Goal: Task Accomplishment & Management: Use online tool/utility

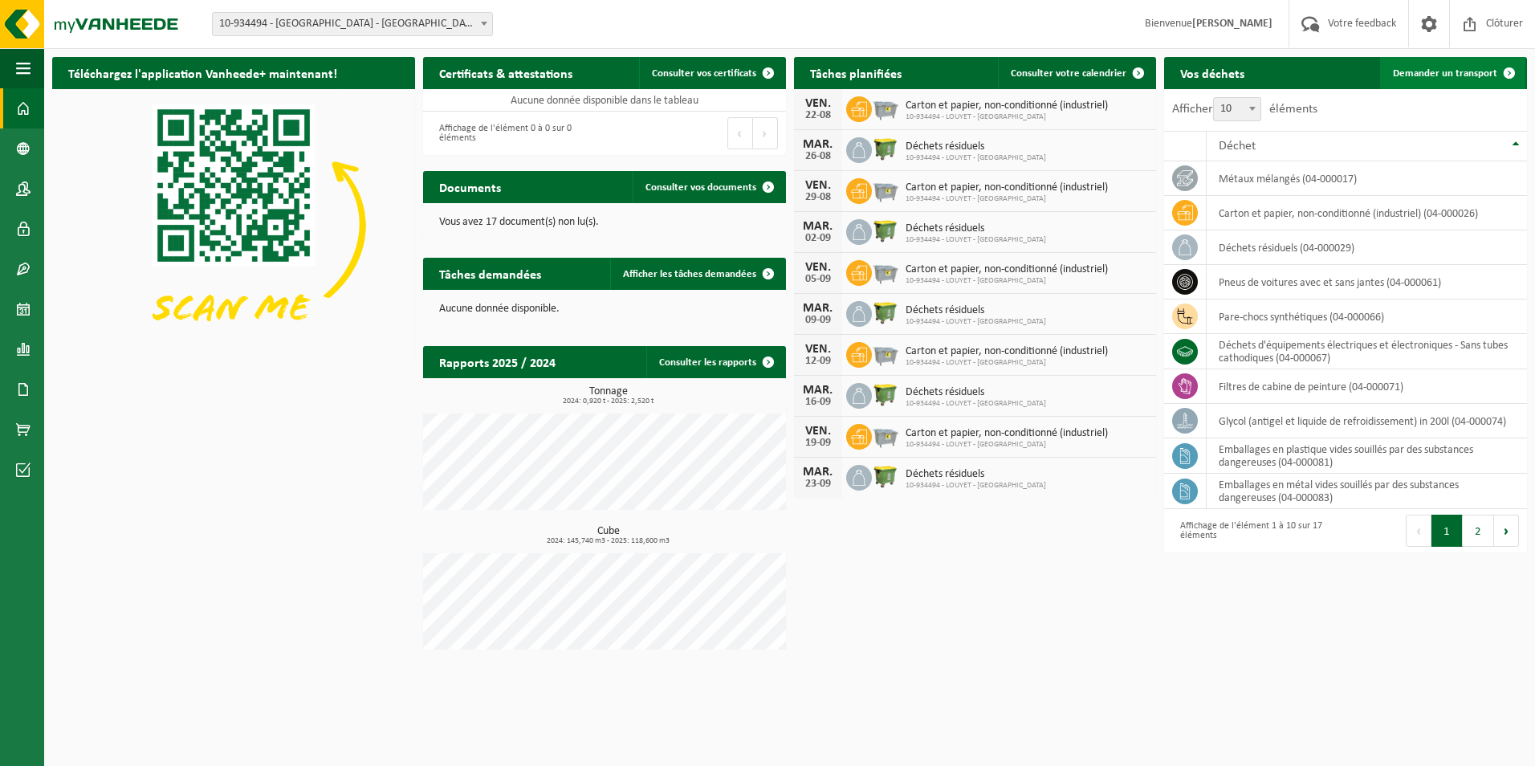
click at [1441, 69] on span "Demander un transport" at bounding box center [1445, 73] width 104 height 10
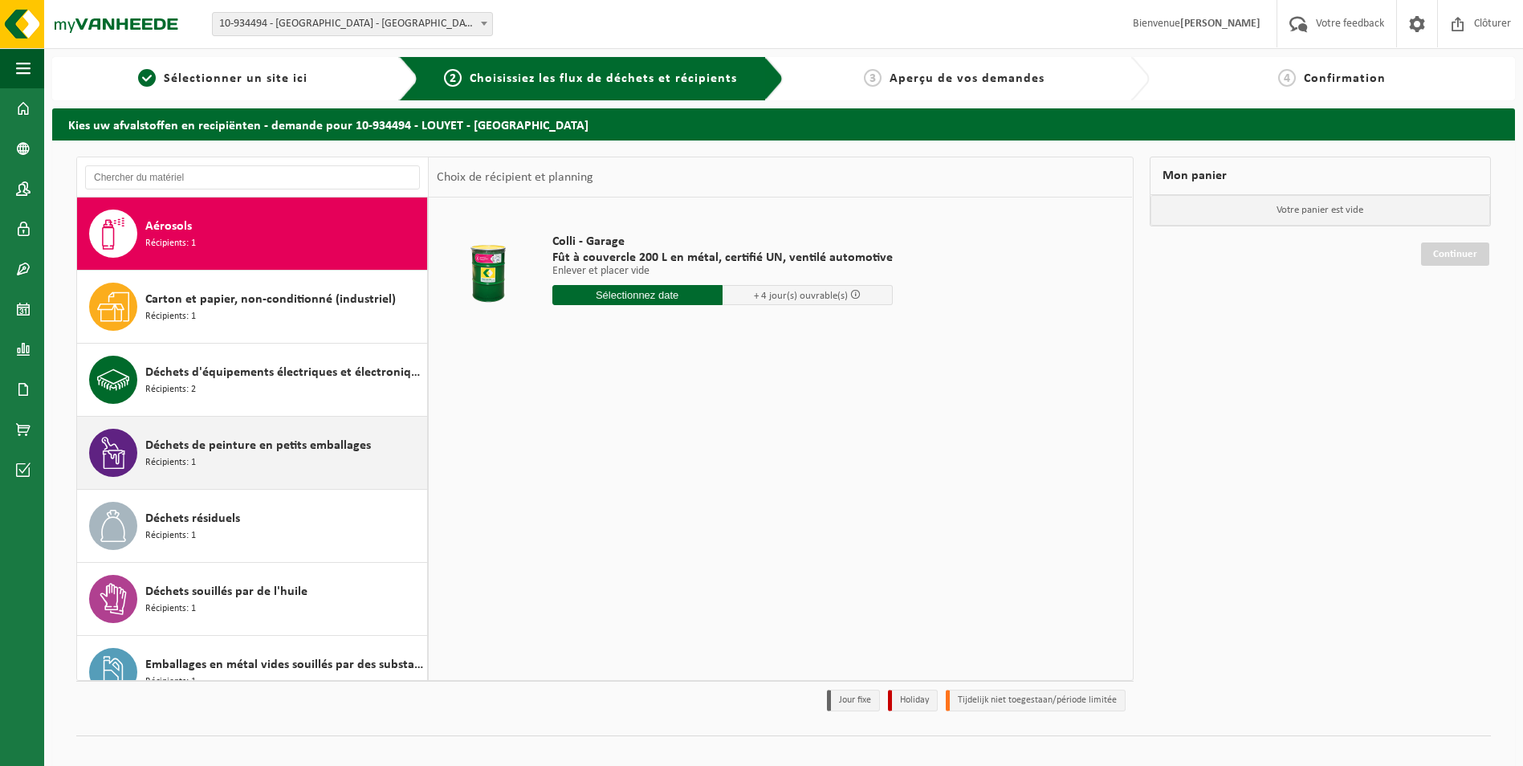
click at [233, 438] on span "Déchets de peinture en petits emballages" at bounding box center [258, 445] width 226 height 19
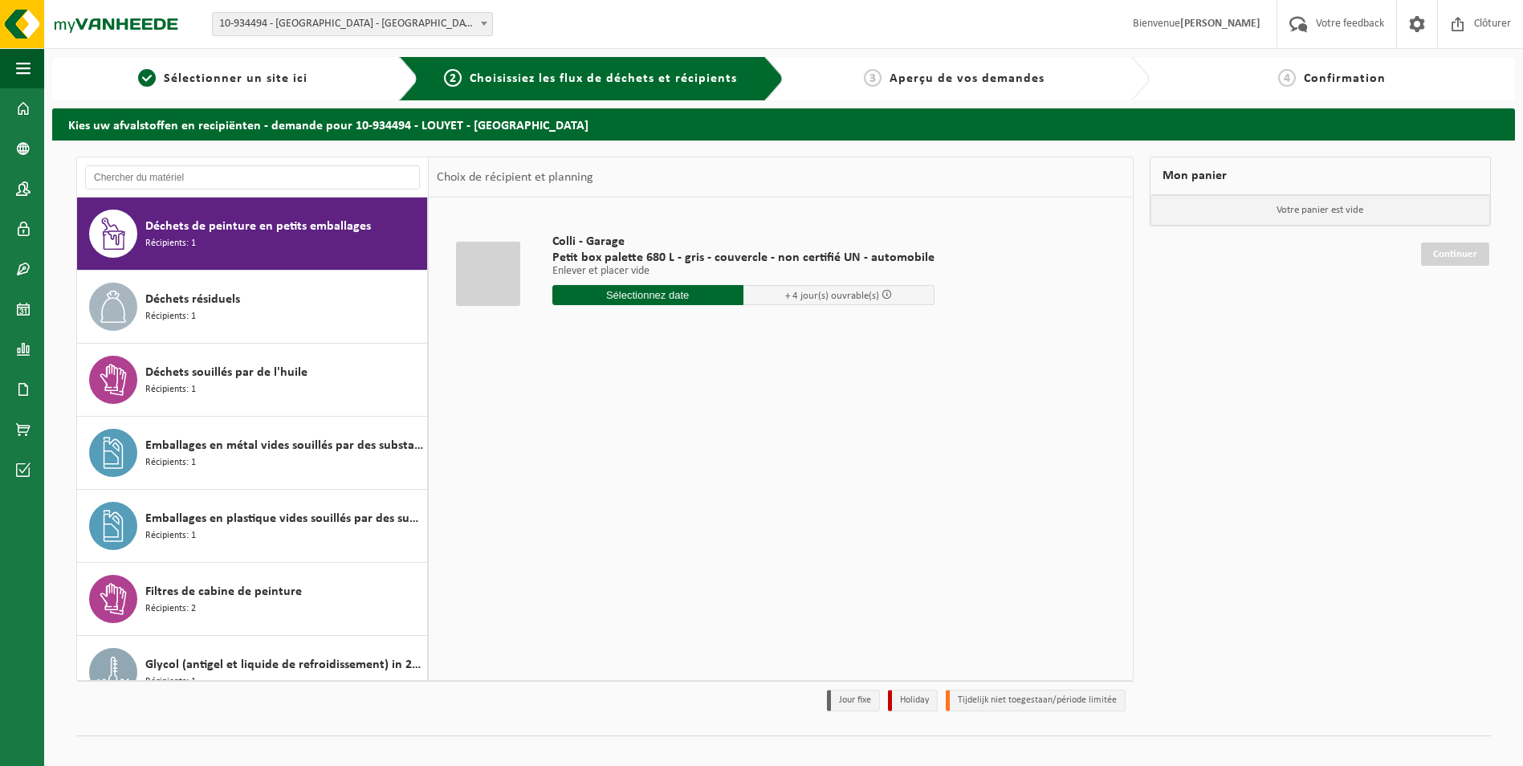
click at [647, 298] on input "text" at bounding box center [647, 295] width 191 height 20
click at [654, 468] on div "28 29 30 31 1 2 3 4 5 6 7 8 9 10 11 12 13 14 15 16 17 18 19 20 21 22 23 24 25 2…" at bounding box center [652, 437] width 198 height 128
click at [565, 493] on div "25" at bounding box center [567, 489] width 28 height 26
type input "à partir de 2025-08-25"
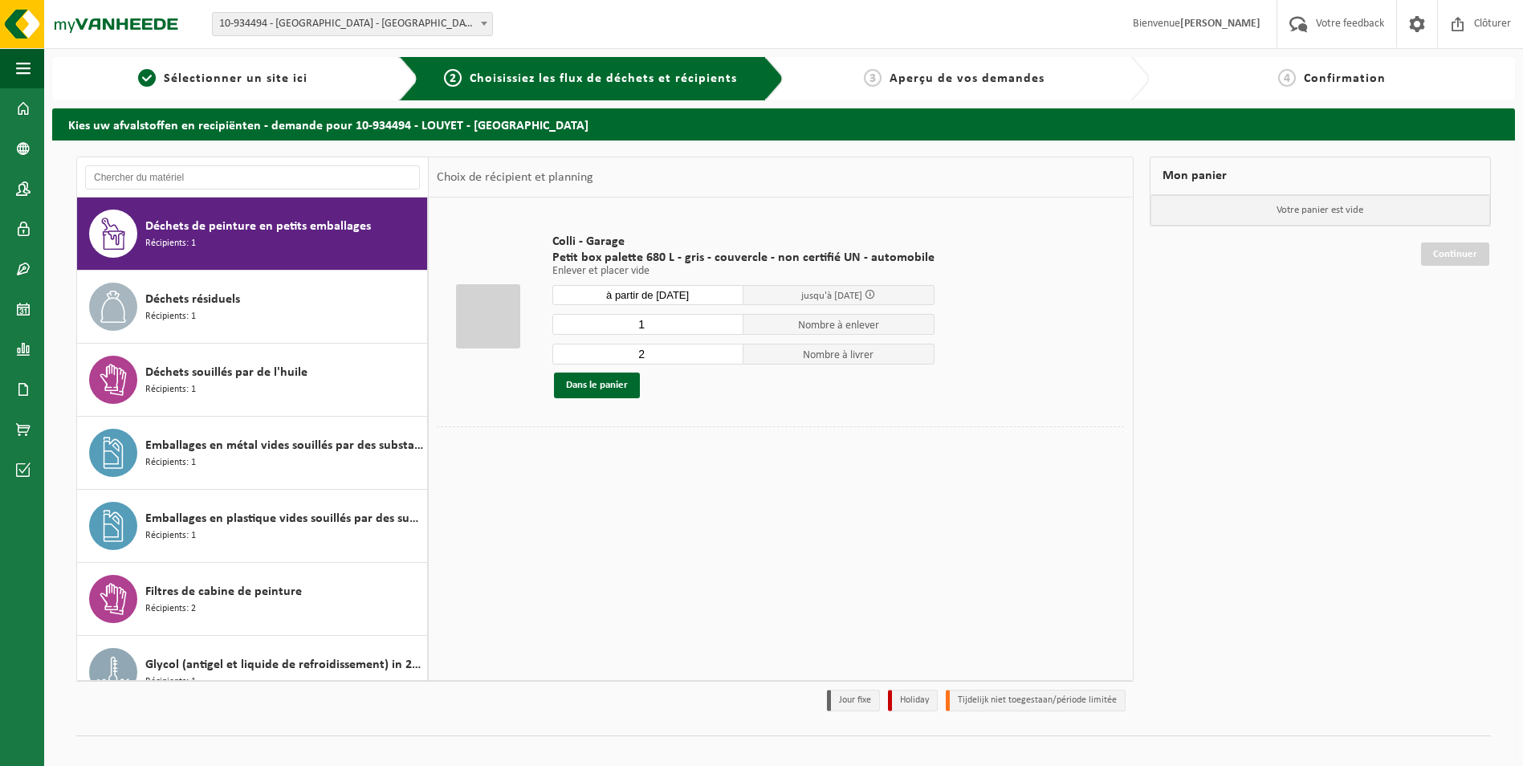
type input "1"
click at [724, 328] on input "1" at bounding box center [647, 324] width 191 height 21
type input "1"
click at [727, 356] on input "1" at bounding box center [647, 354] width 191 height 21
click at [601, 386] on button "Dans le panier" at bounding box center [597, 386] width 86 height 26
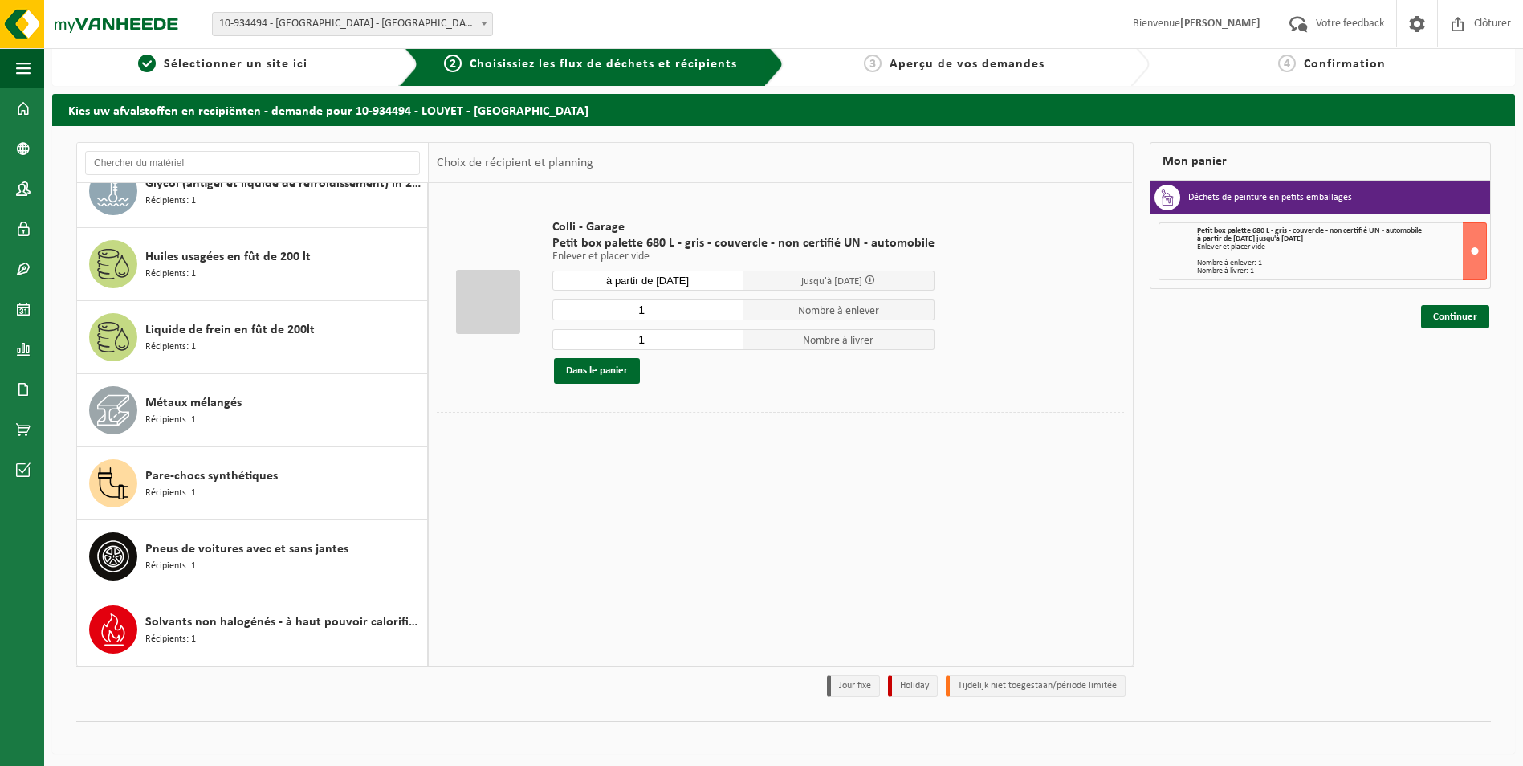
scroll to position [18, 0]
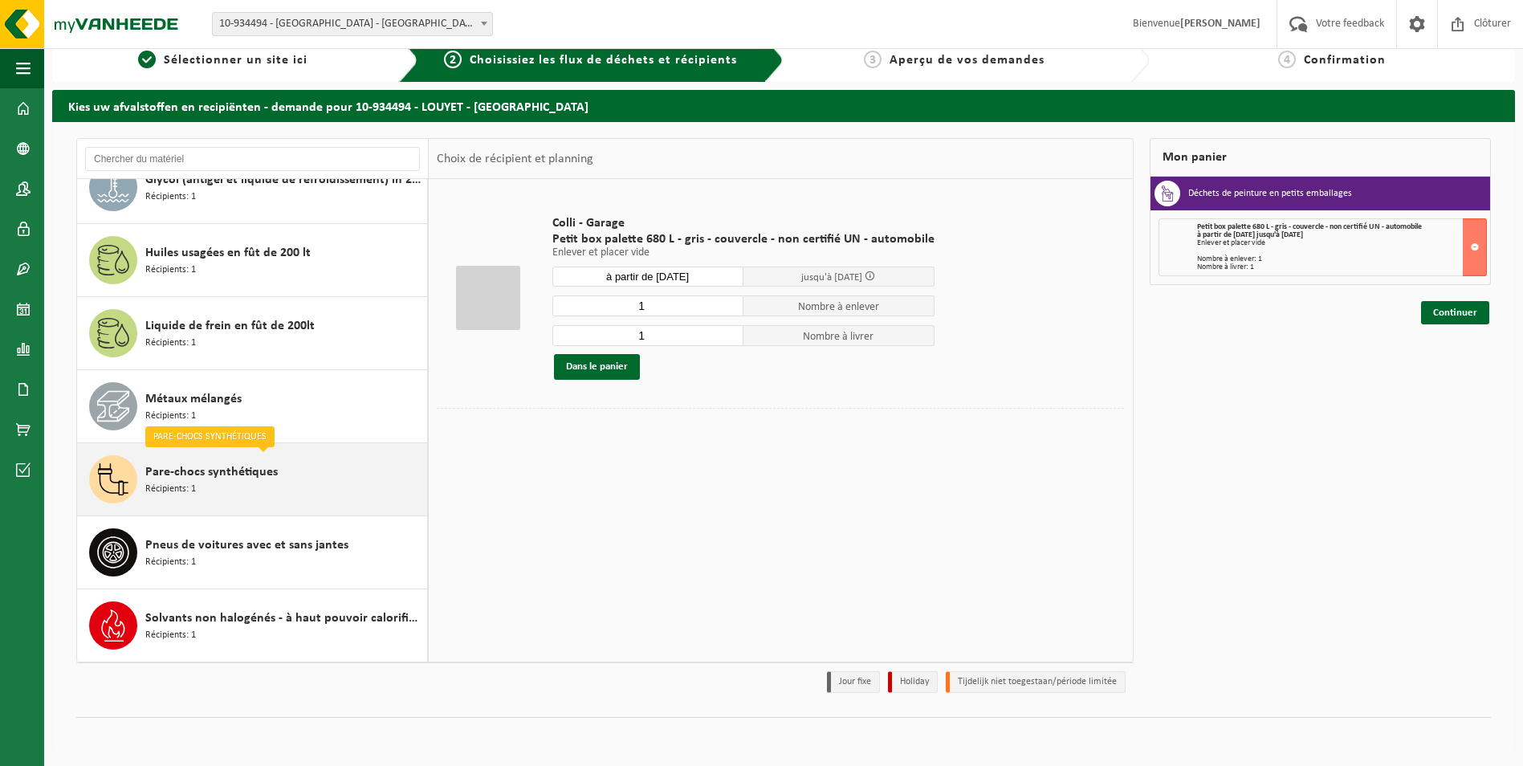
click at [263, 490] on div "Pare-chocs synthétiques Récipients: 1" at bounding box center [284, 479] width 278 height 48
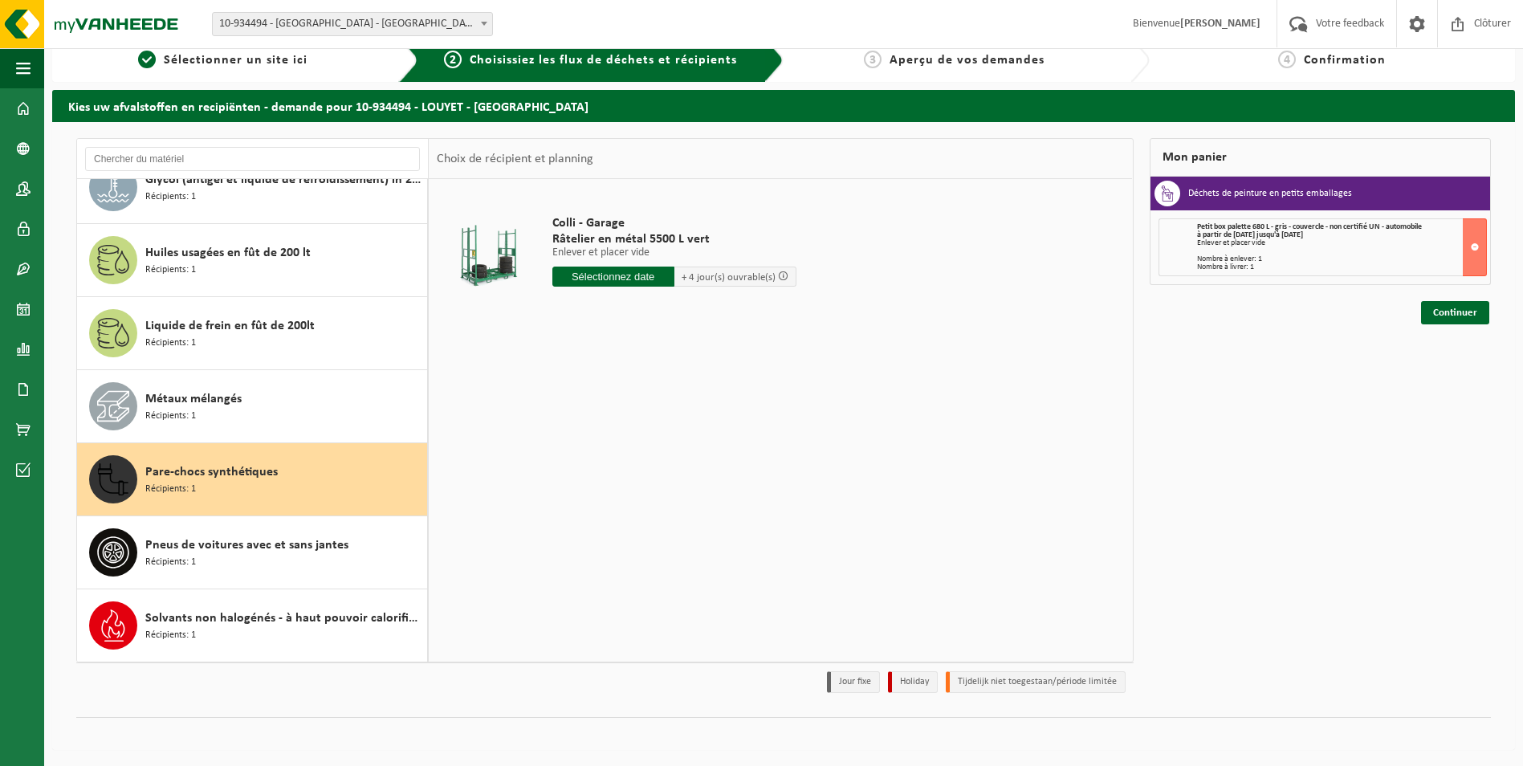
click at [617, 274] on input "text" at bounding box center [613, 277] width 122 height 20
click at [576, 474] on div "25" at bounding box center [567, 471] width 28 height 26
type input "à partir de 2025-08-25"
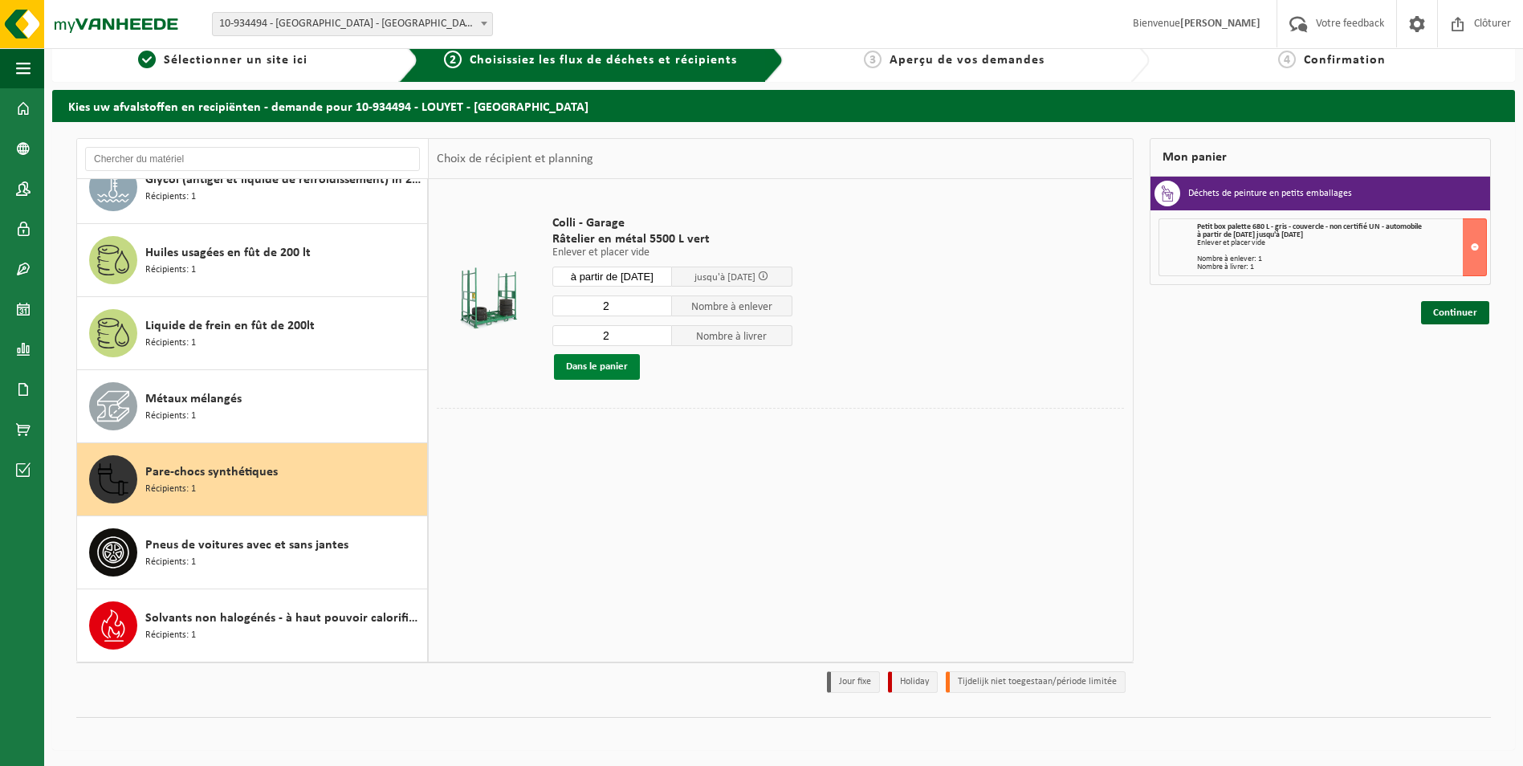
click at [596, 368] on button "Dans le panier" at bounding box center [597, 367] width 86 height 26
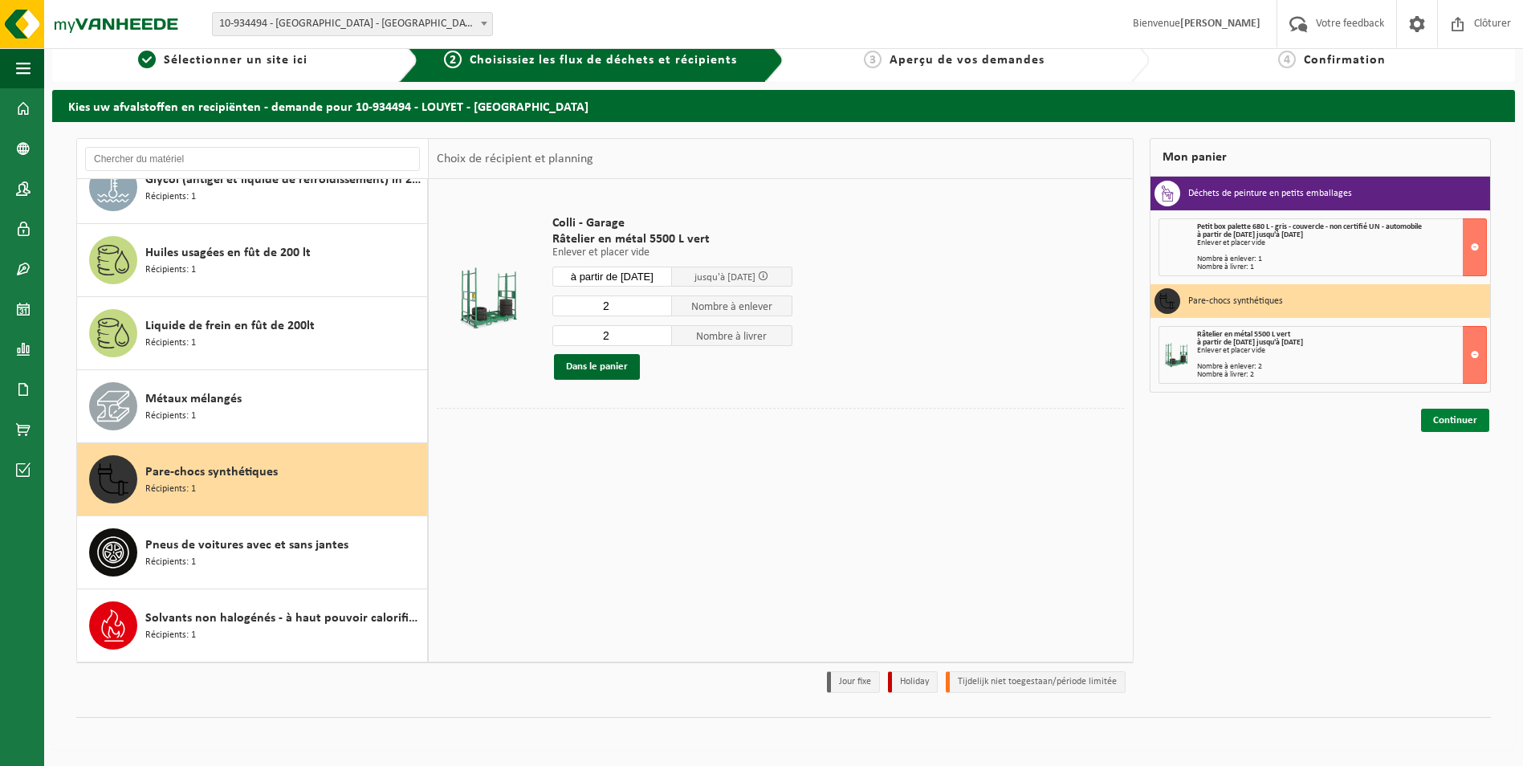
click at [1448, 418] on link "Continuer" at bounding box center [1455, 420] width 68 height 23
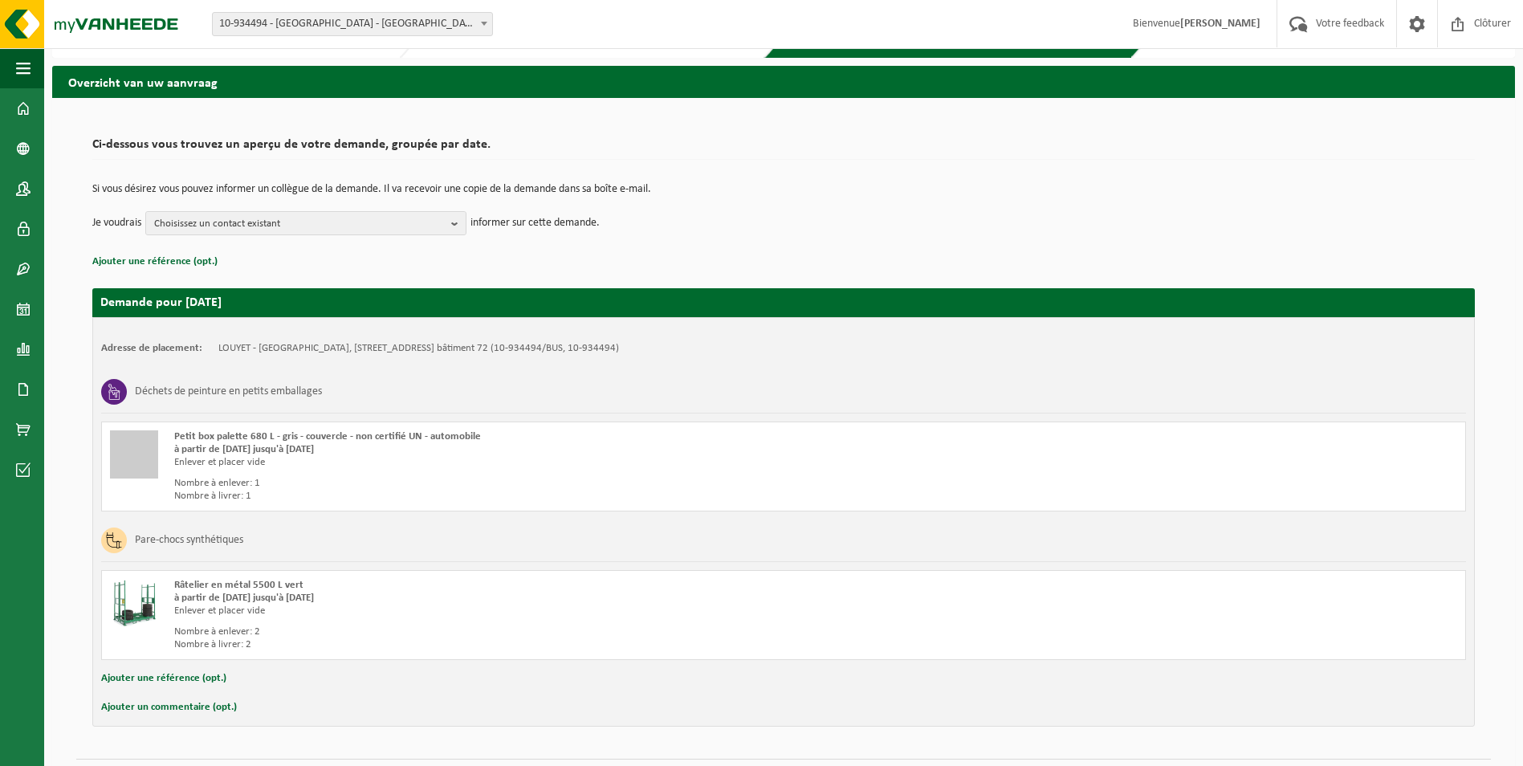
scroll to position [84, 0]
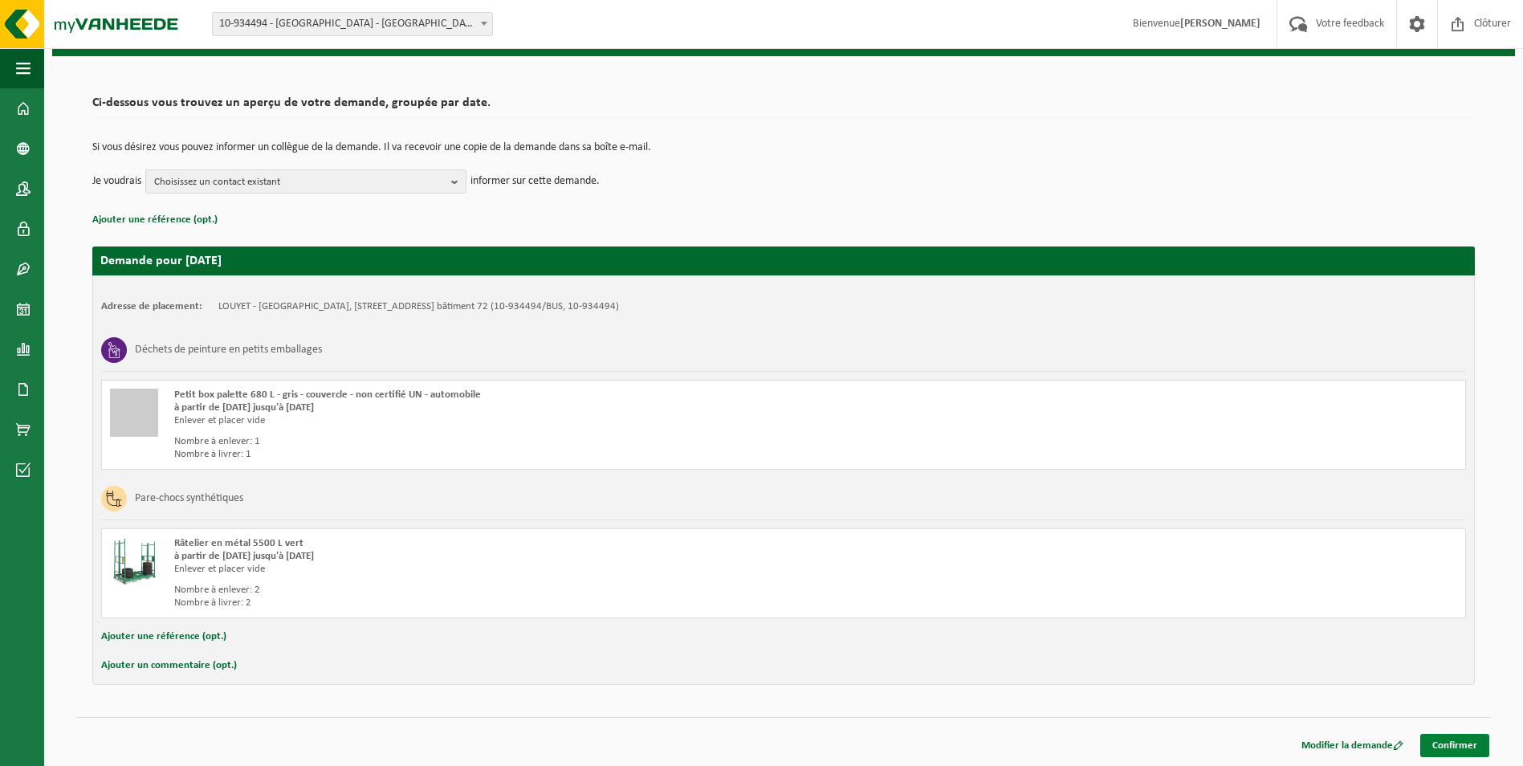
click at [1459, 746] on link "Confirmer" at bounding box center [1454, 745] width 69 height 23
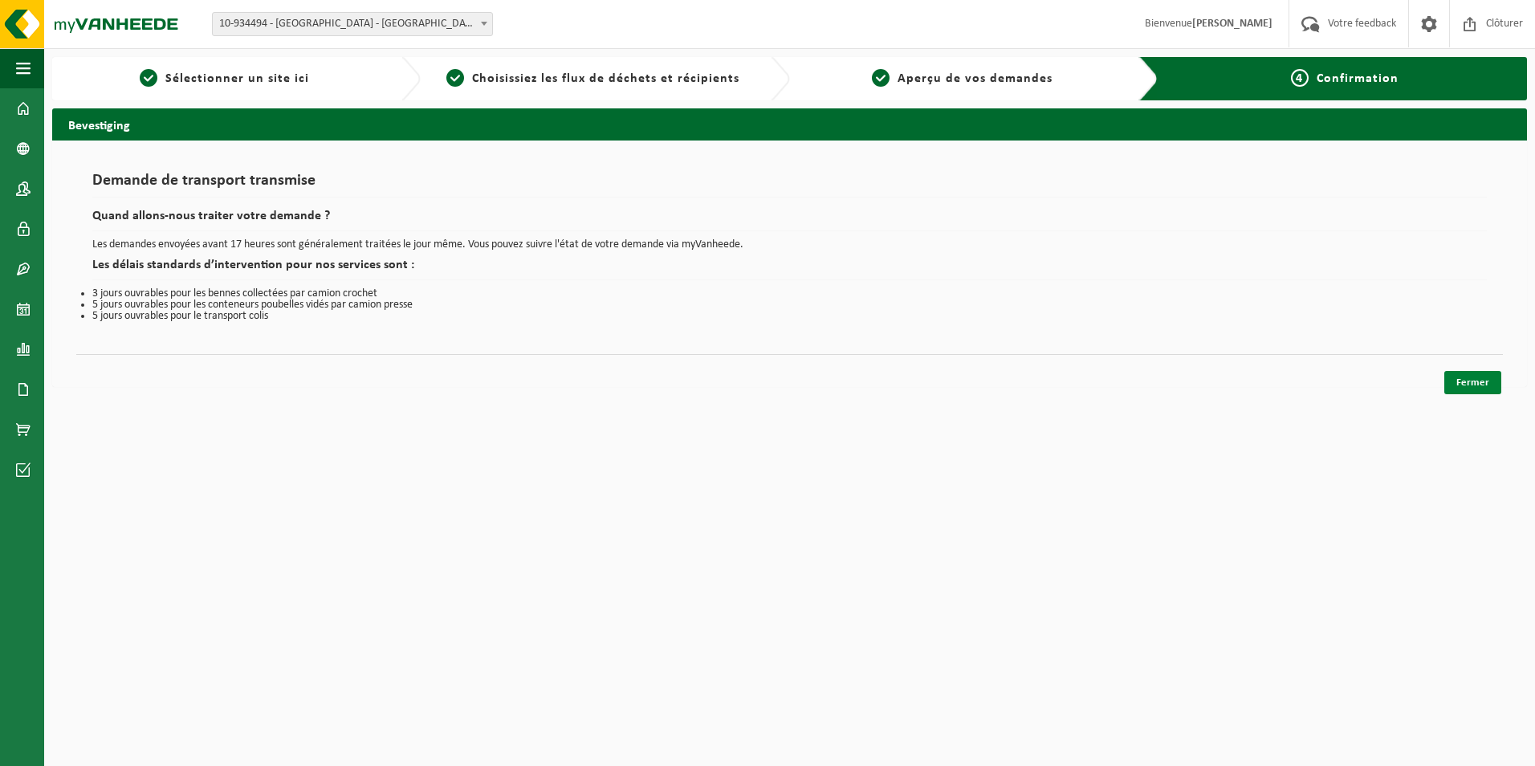
click at [1480, 381] on link "Fermer" at bounding box center [1472, 382] width 57 height 23
